Goal: Task Accomplishment & Management: Manage account settings

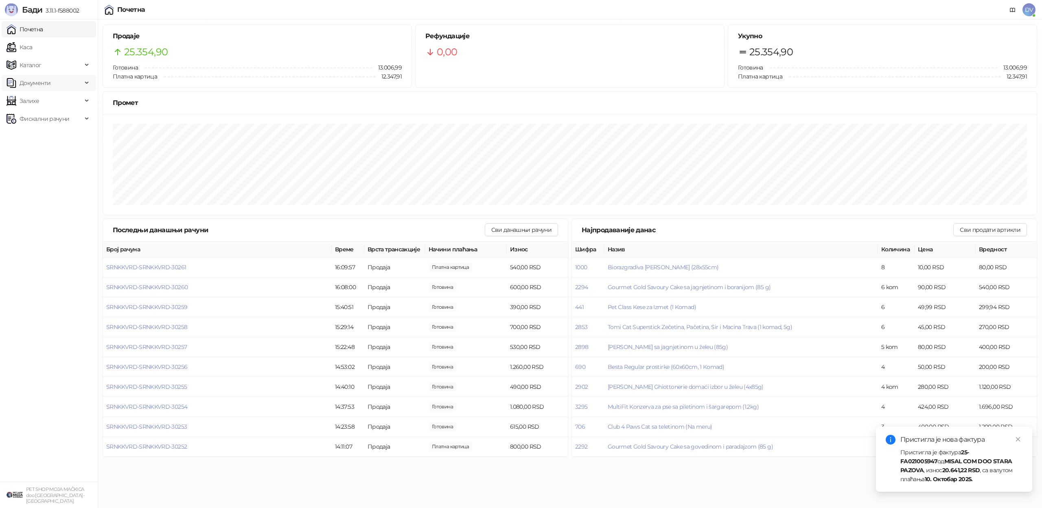
click at [59, 87] on span "Документи" at bounding box center [45, 83] width 76 height 16
click at [60, 101] on link "Улазни документи" at bounding box center [42, 101] width 65 height 16
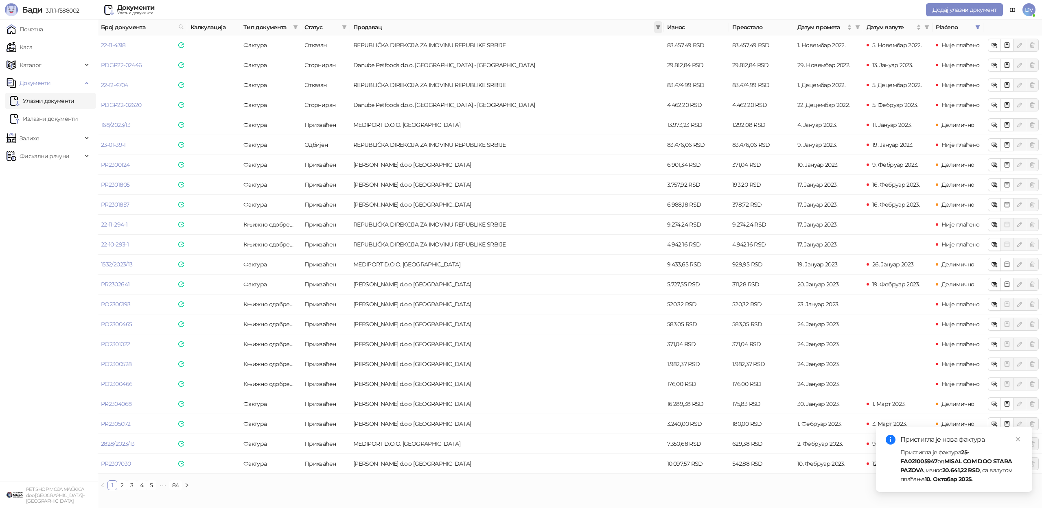
click at [654, 28] on span at bounding box center [658, 27] width 8 height 12
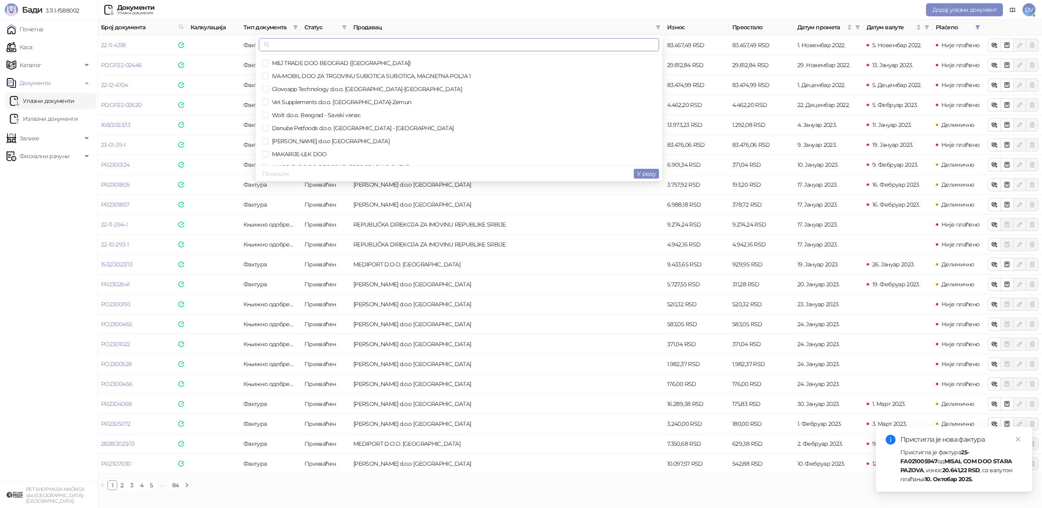
click at [620, 42] on input "text" at bounding box center [462, 44] width 383 height 9
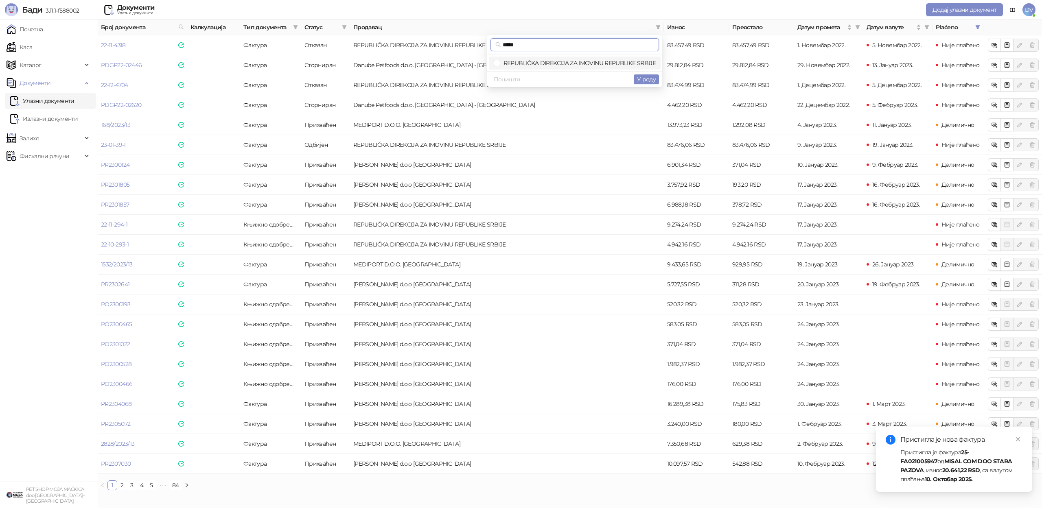
type input "*****"
click at [608, 58] on li "REPUBLIČKA DIREKCIJA ZA IMOVINU REPUBLIKE SRBIJE" at bounding box center [575, 63] width 172 height 13
click at [638, 72] on div "Поништи У реду" at bounding box center [574, 79] width 175 height 16
click at [638, 79] on span "У реду" at bounding box center [646, 79] width 19 height 7
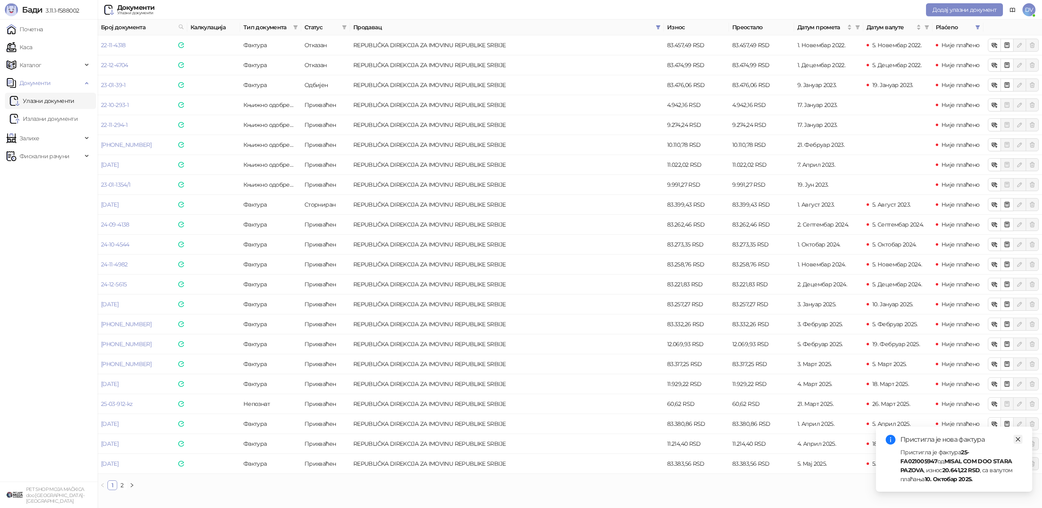
click at [1020, 440] on icon "close" at bounding box center [1018, 440] width 6 height 6
click at [124, 484] on link "2" at bounding box center [122, 485] width 9 height 9
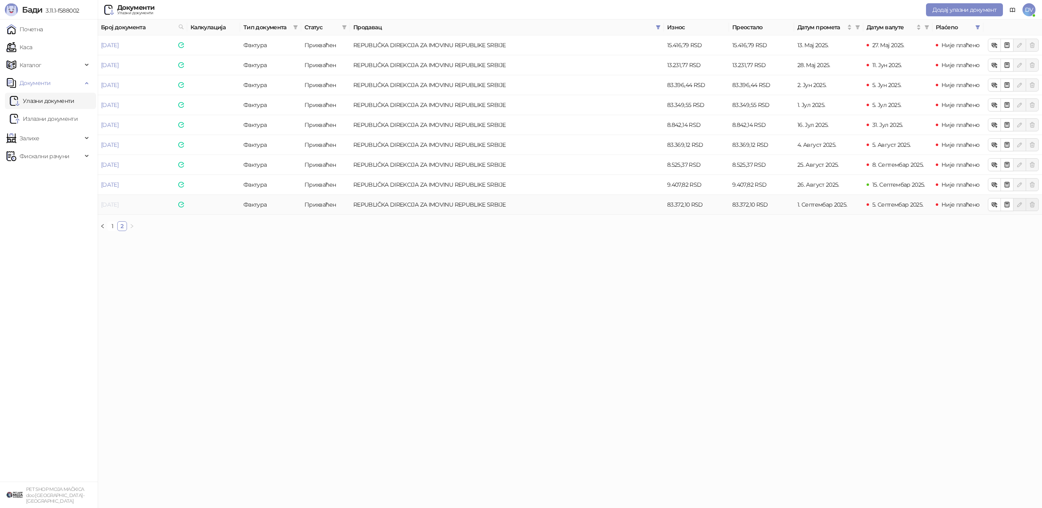
click at [118, 202] on link "[DATE]" at bounding box center [109, 204] width 17 height 7
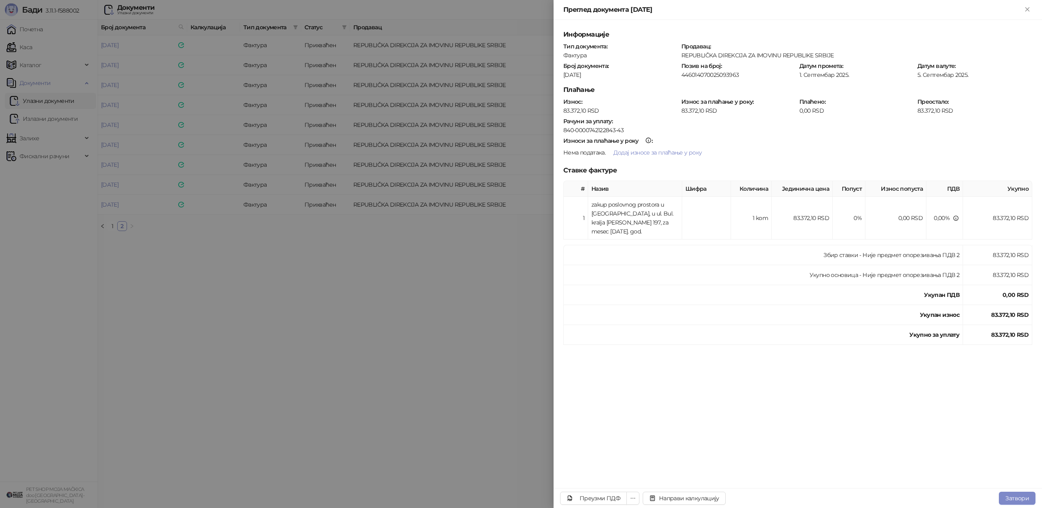
click at [465, 352] on div at bounding box center [521, 254] width 1042 height 508
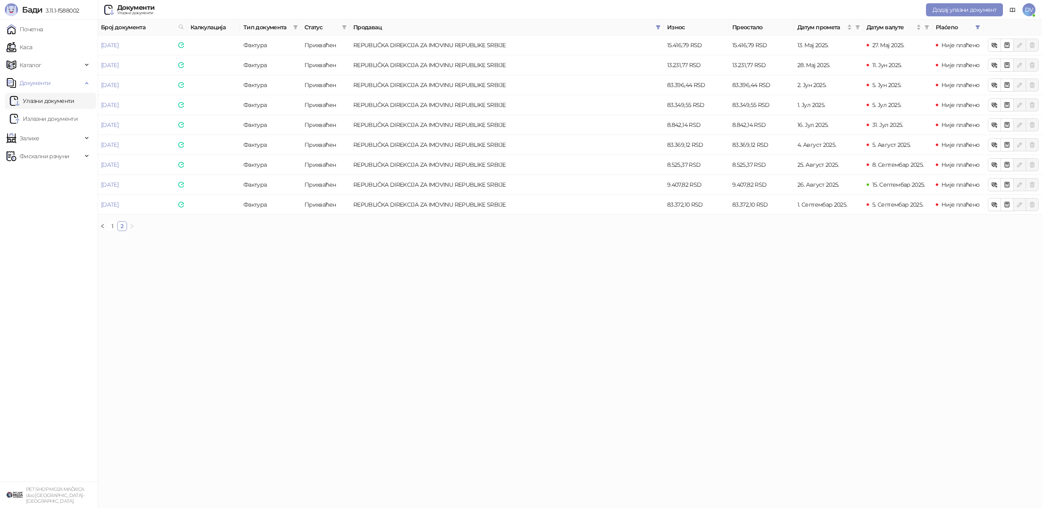
click at [840, 238] on html "Бади 3.11.1-f588002 Почетна Каса Каталог Документи Улазни документи Излазни док…" at bounding box center [521, 119] width 1042 height 238
